Goal: Information Seeking & Learning: Compare options

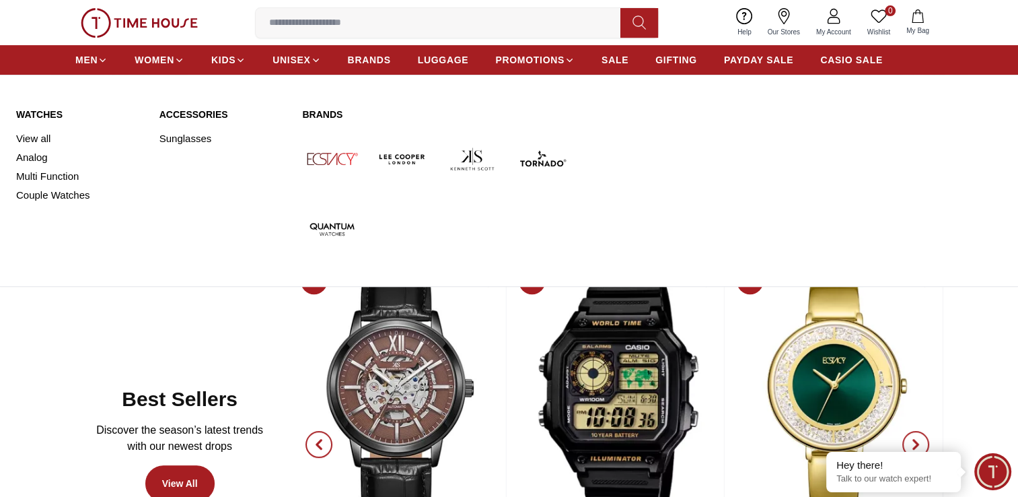
click at [38, 111] on link "Watches" at bounding box center [79, 114] width 127 height 13
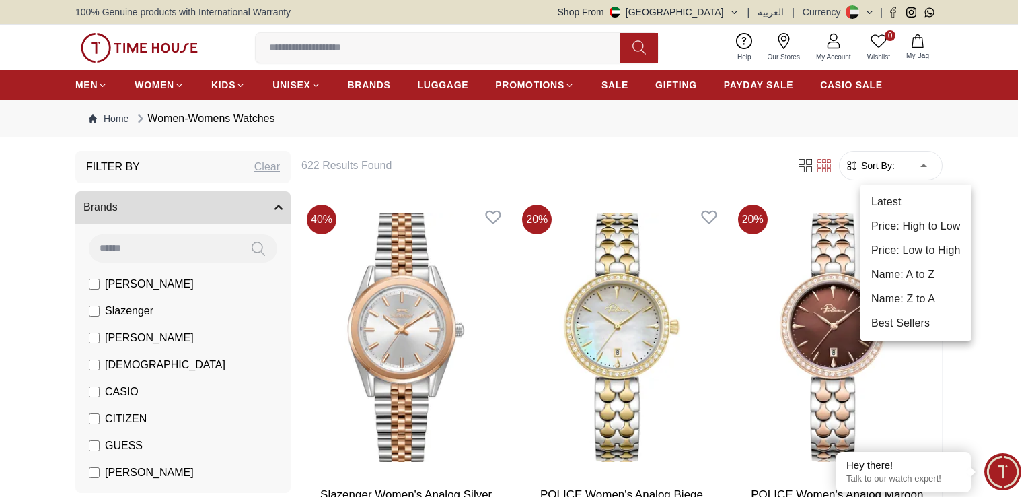
click at [920, 321] on li "Best Sellers" at bounding box center [915, 323] width 111 height 24
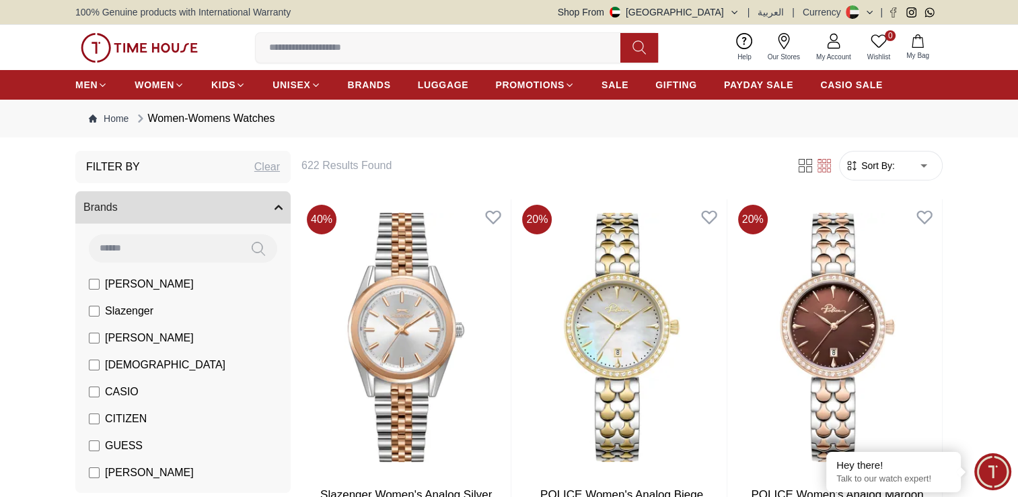
type input "*"
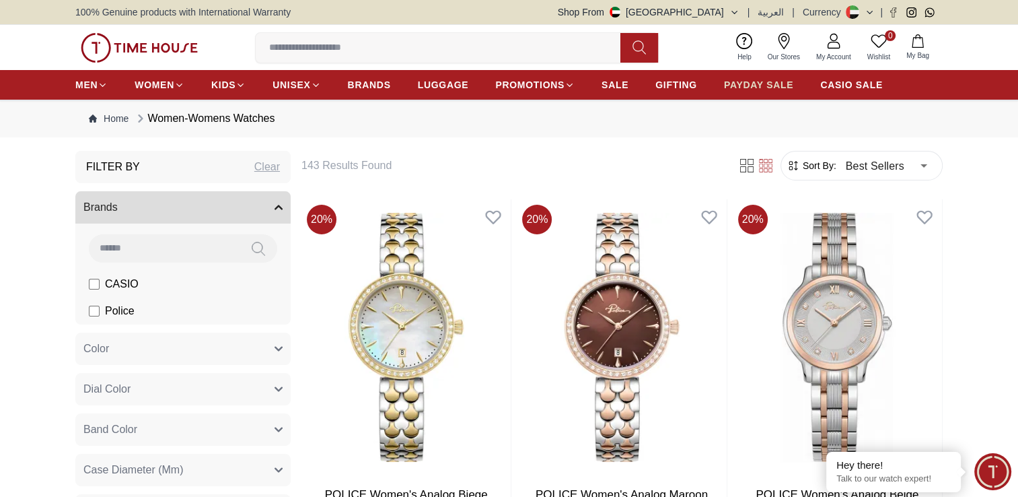
click at [786, 82] on span "PAYDAY SALE" at bounding box center [758, 84] width 69 height 13
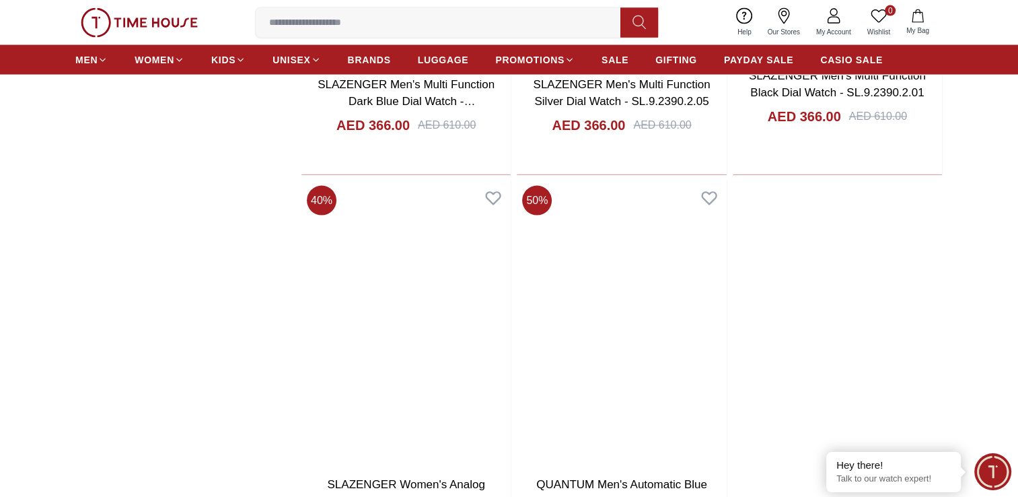
scroll to position [2960, 0]
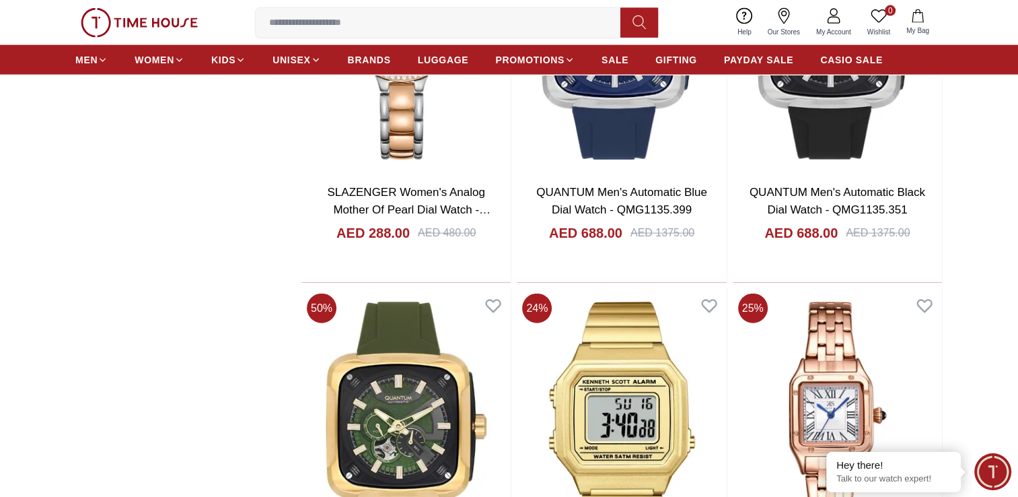
scroll to position [3206, 0]
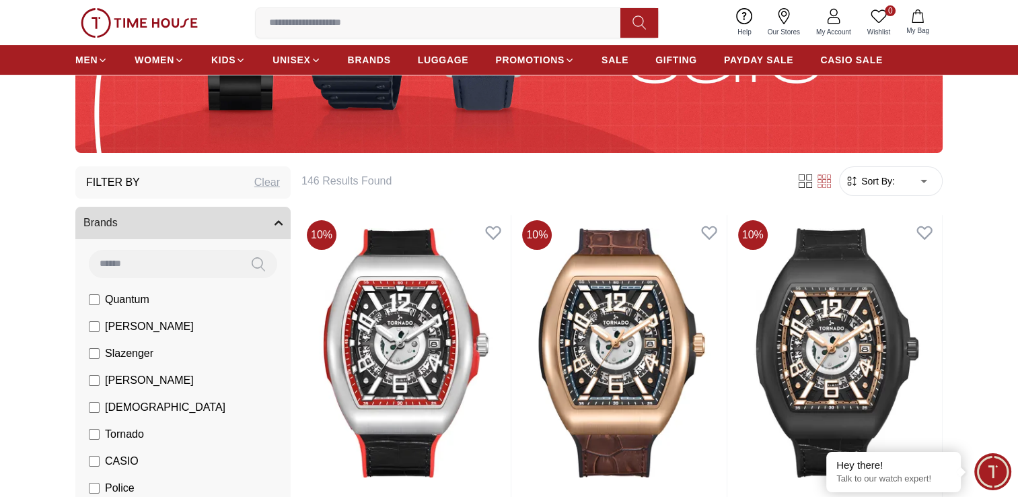
scroll to position [493, 0]
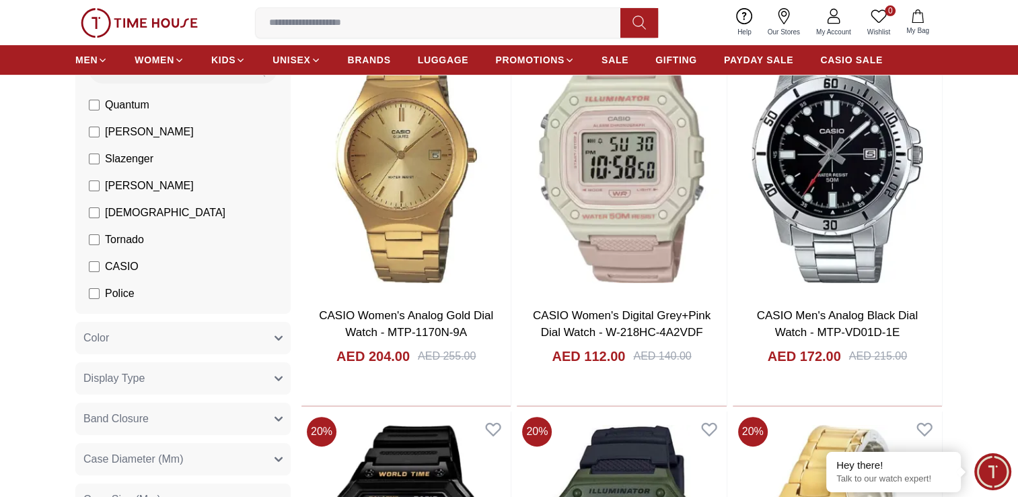
scroll to position [246, 0]
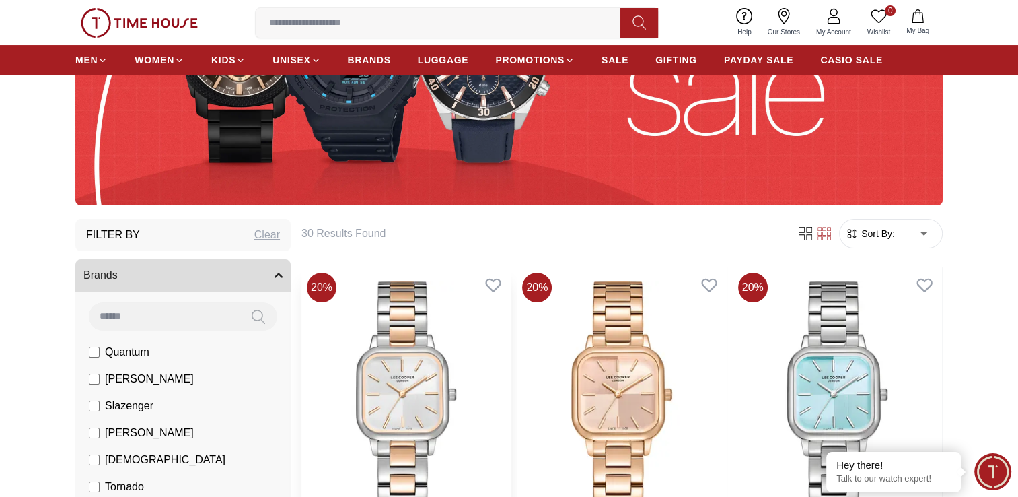
scroll to position [493, 0]
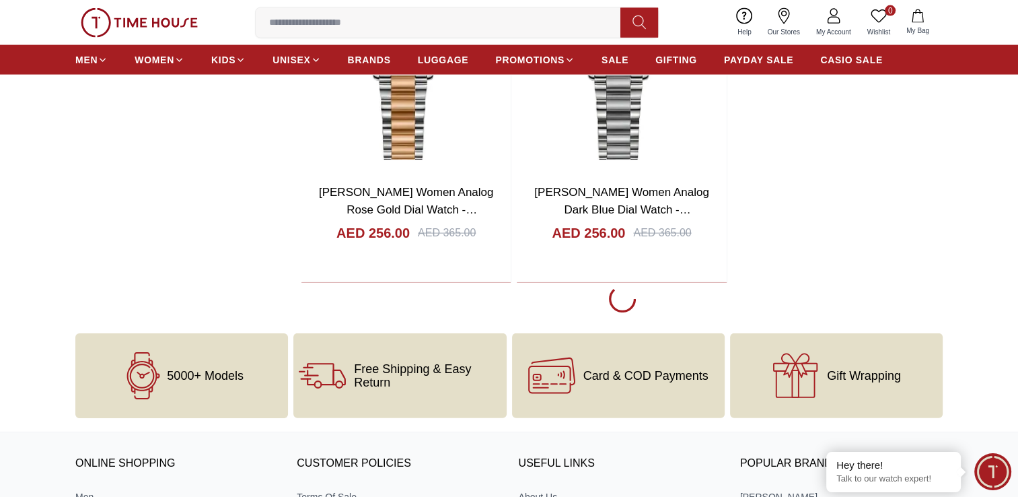
scroll to position [2713, 0]
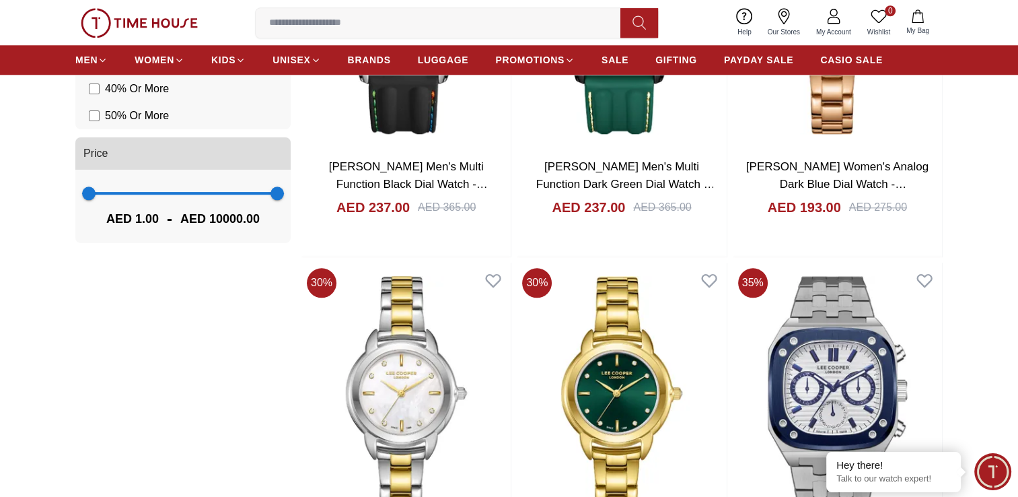
scroll to position [1233, 0]
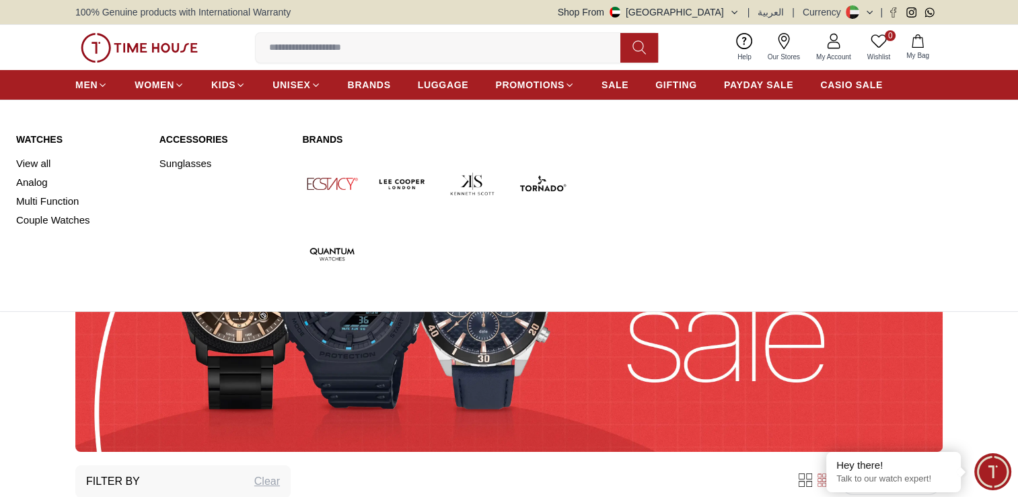
click at [42, 140] on link "Watches" at bounding box center [79, 139] width 127 height 13
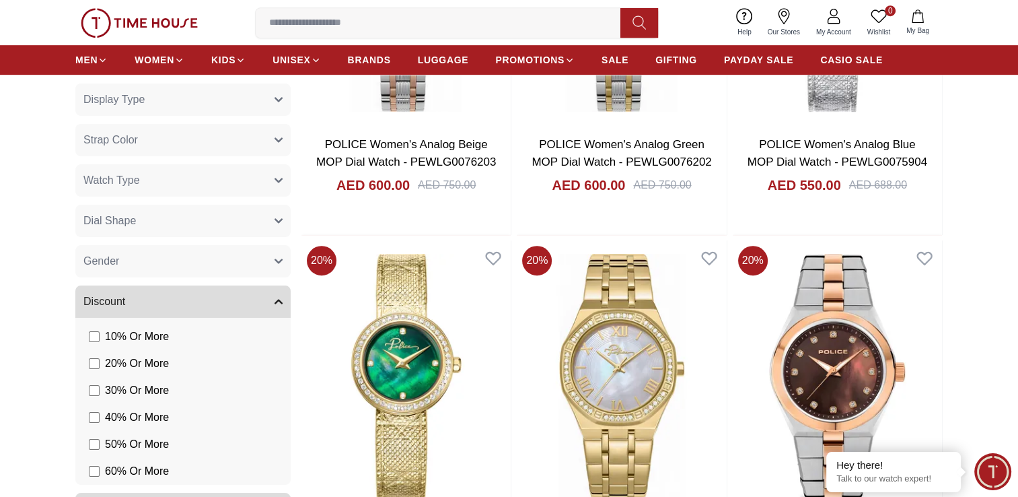
scroll to position [986, 0]
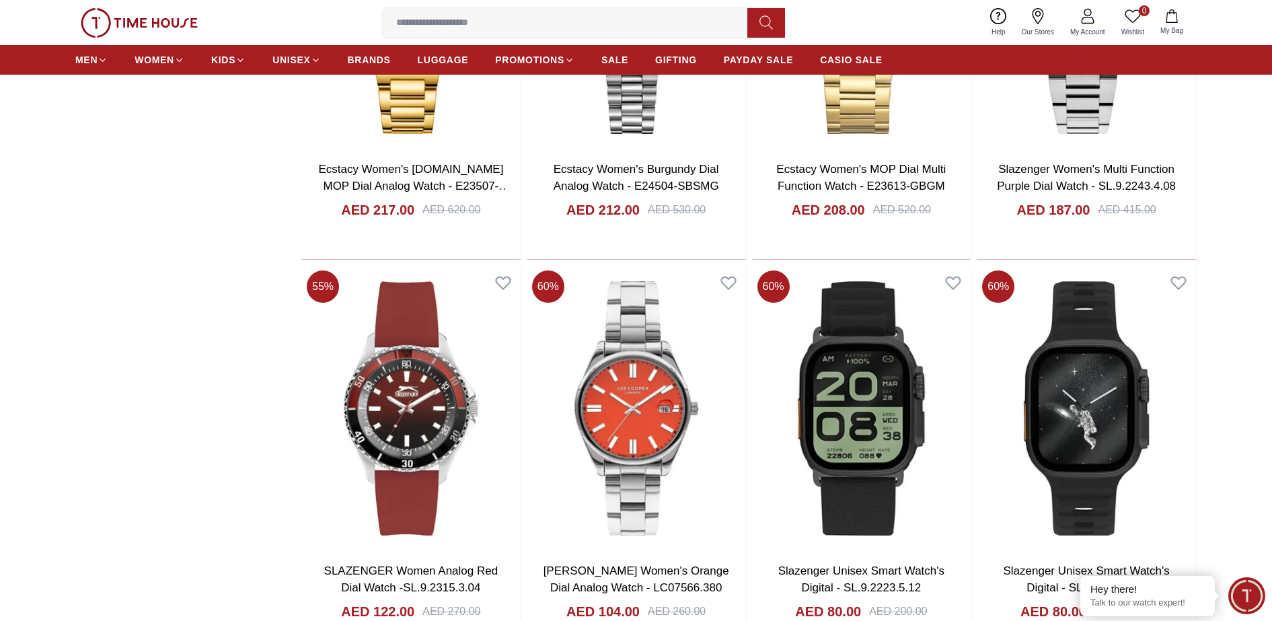
scroll to position [1850, 0]
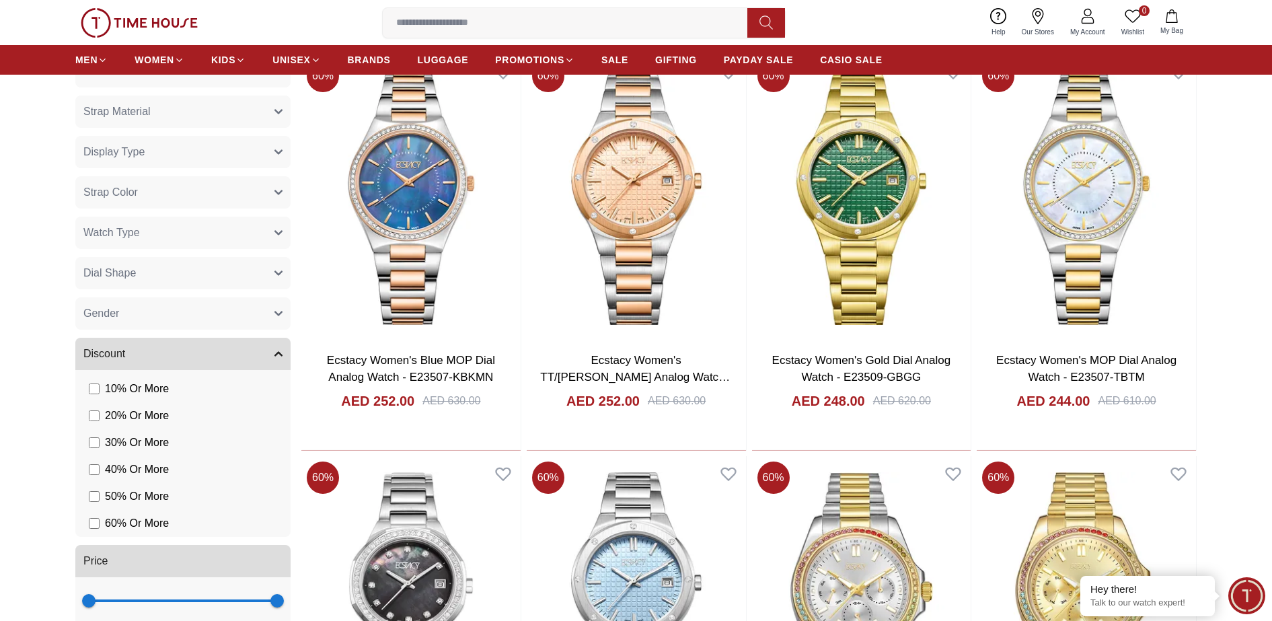
scroll to position [617, 0]
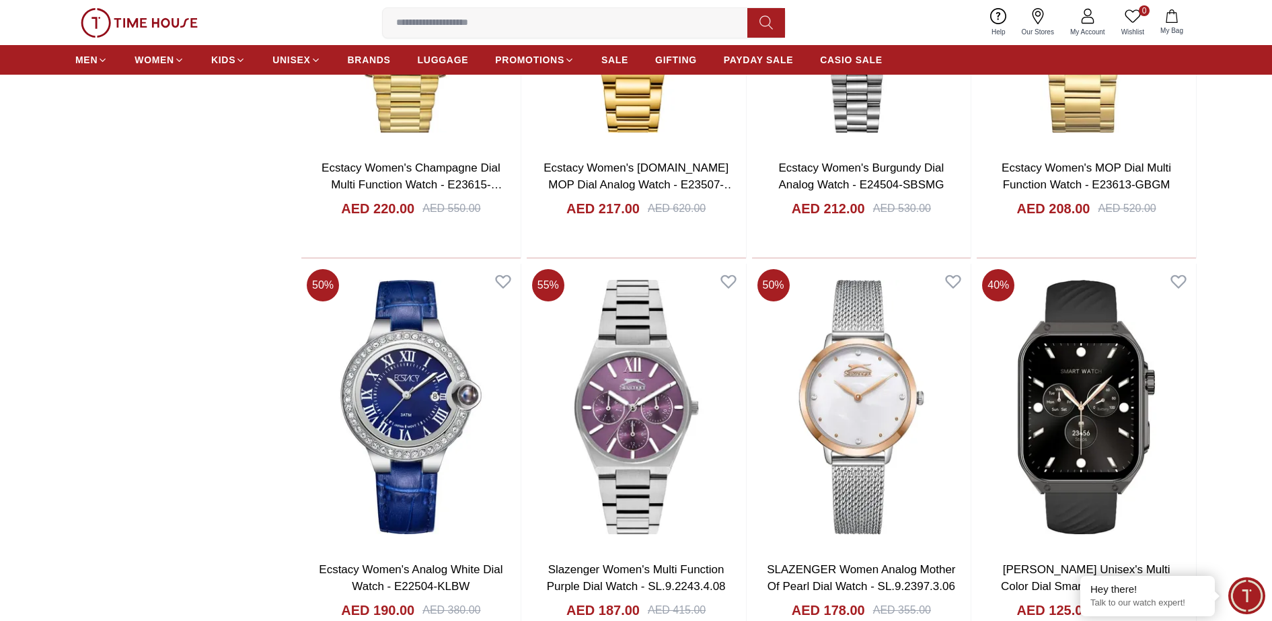
scroll to position [1850, 0]
